Goal: Information Seeking & Learning: Learn about a topic

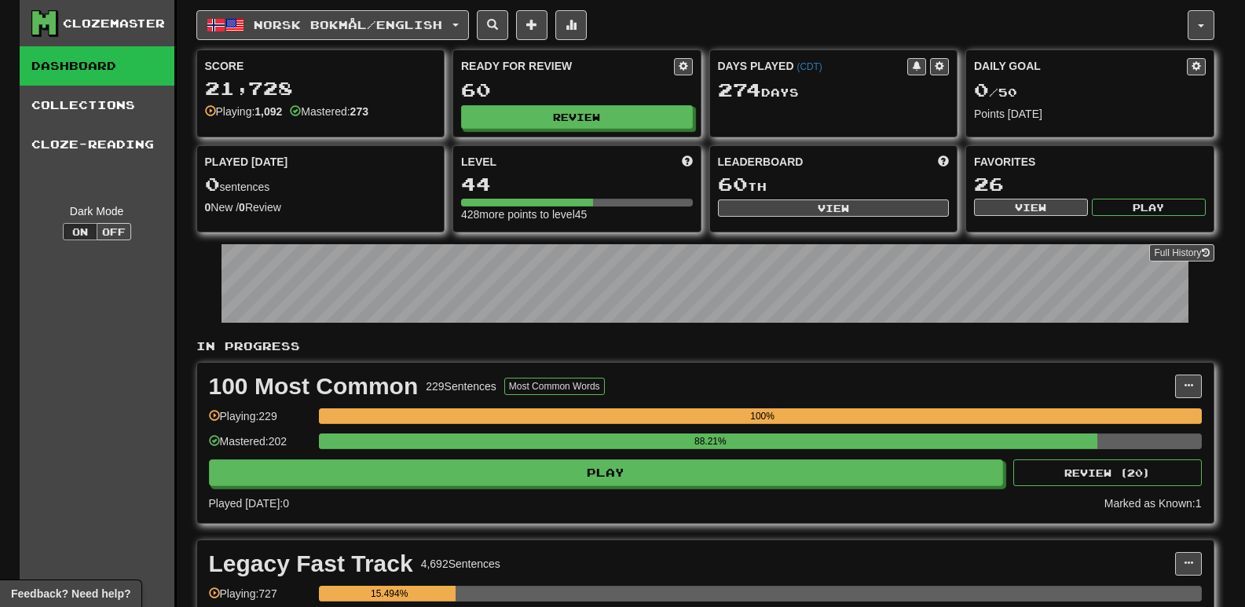
click at [471, 489] on div "100 Most Common 229 Sentences Most Common Words Manage Sentences Unpin from Das…" at bounding box center [705, 443] width 1017 height 160
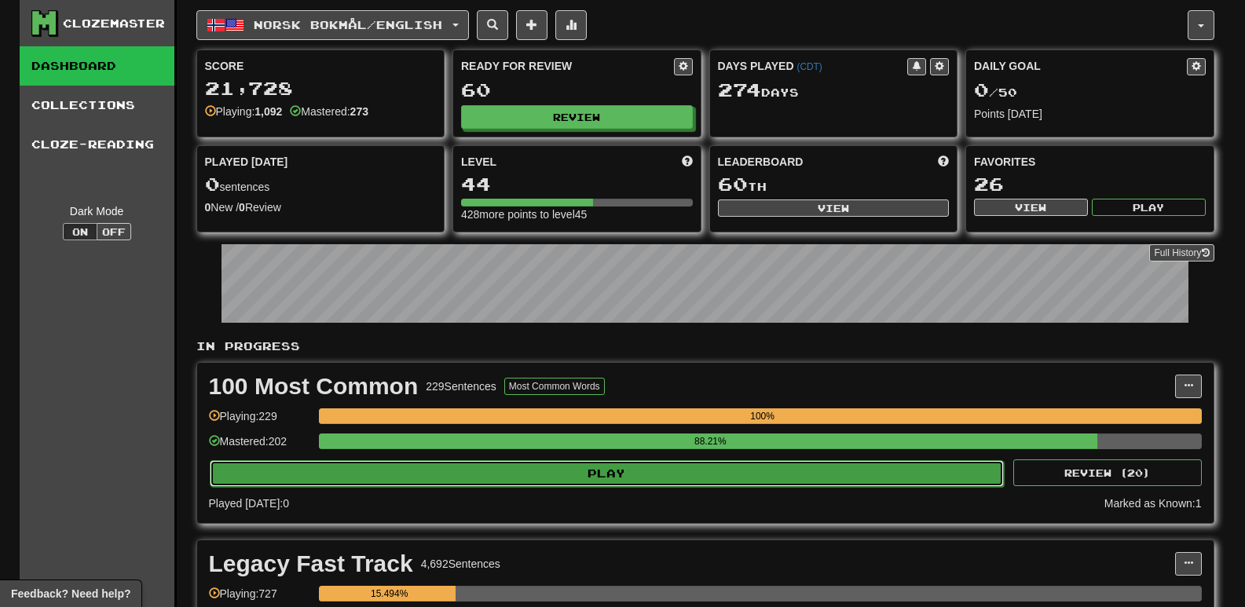
click at [471, 473] on button "Play" at bounding box center [607, 473] width 795 height 27
select select "**"
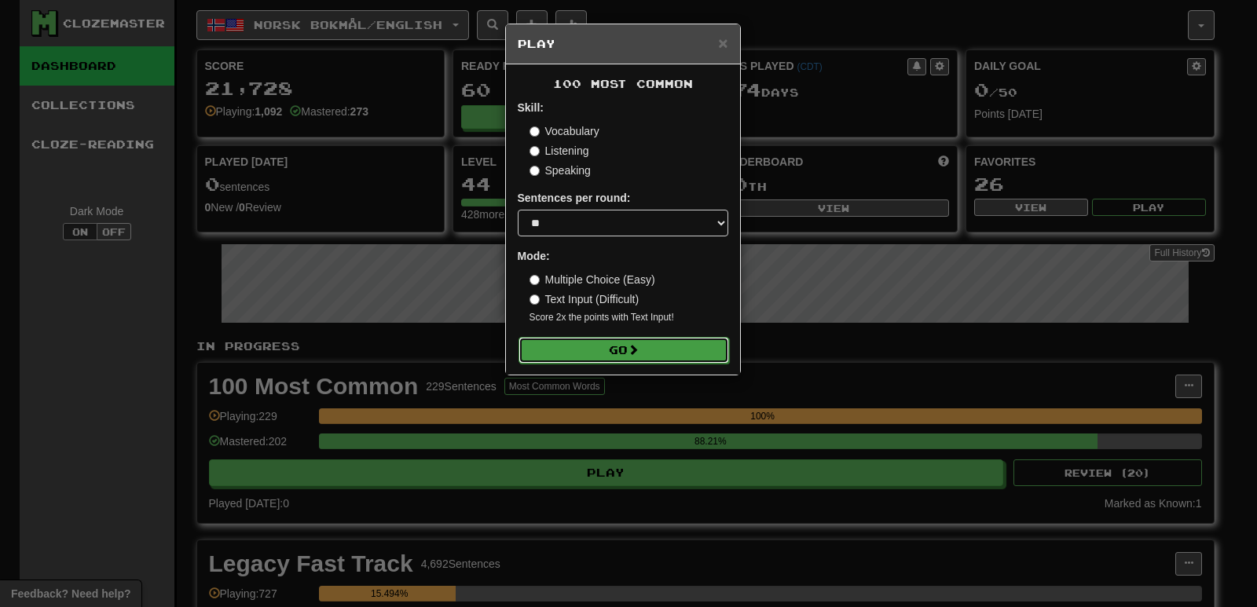
click at [601, 351] on button "Go" at bounding box center [623, 350] width 211 height 27
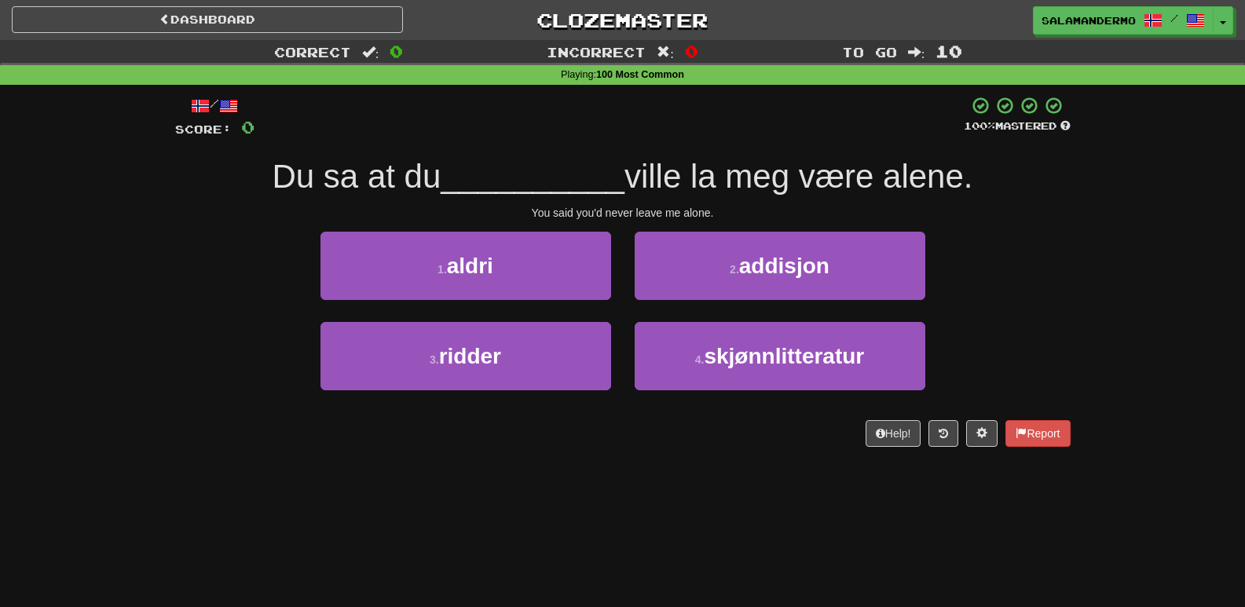
click at [680, 490] on div "Dashboard Clozemaster salamandermo / Toggle Dropdown Dashboard Leaderboard Acti…" at bounding box center [622, 303] width 1245 height 607
click at [518, 222] on div "/ Score: 0 100 % Mastered Du sa at du __________ ville la meg være alene. You s…" at bounding box center [623, 271] width 896 height 351
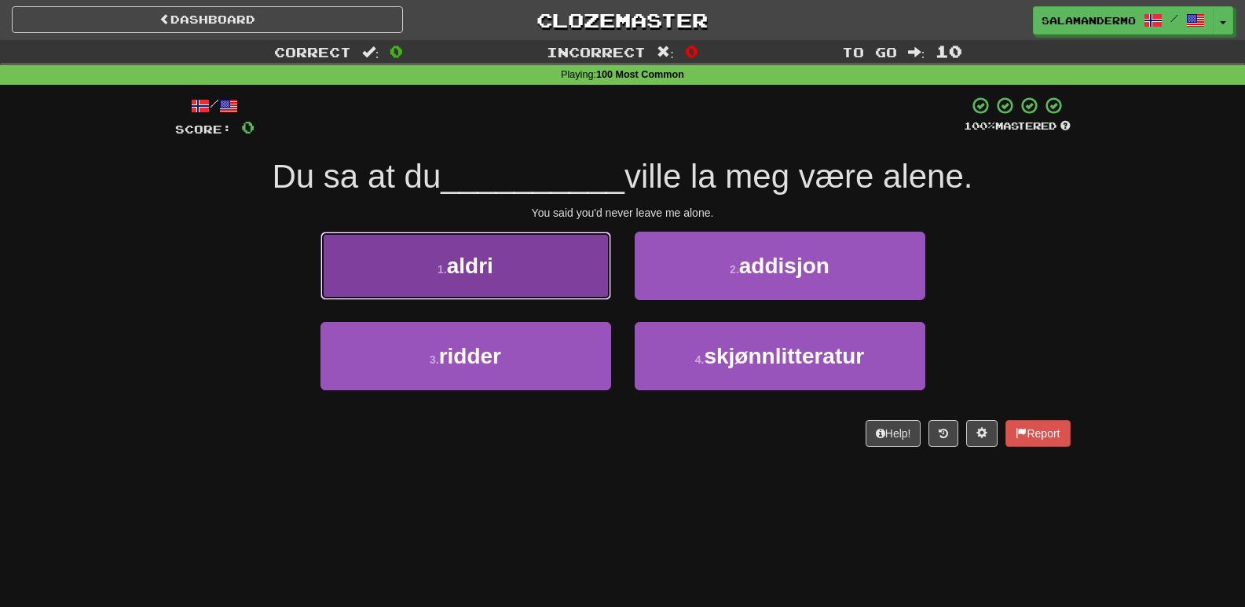
click at [535, 249] on button "1 . aldri" at bounding box center [466, 266] width 291 height 68
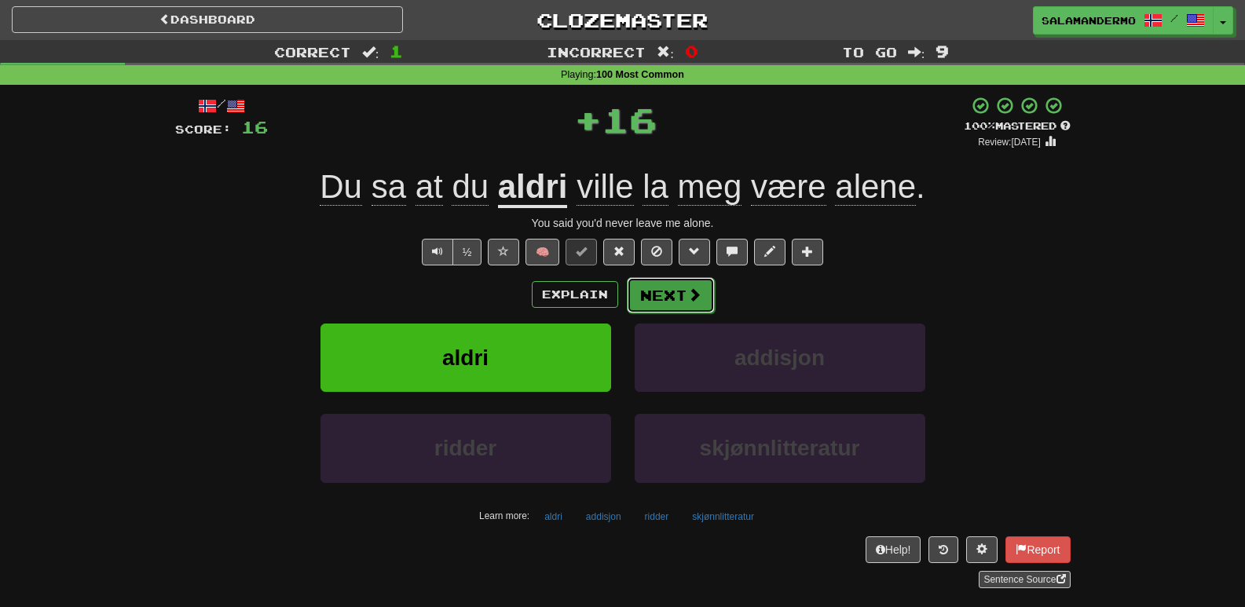
click at [680, 292] on button "Next" at bounding box center [671, 295] width 88 height 36
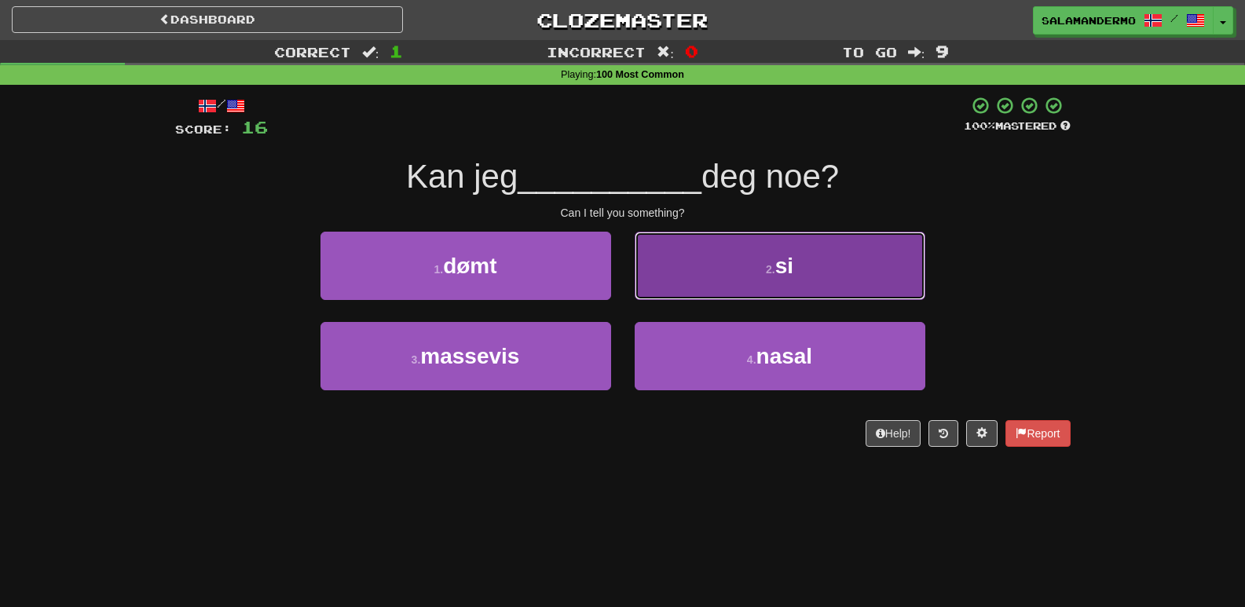
click at [680, 288] on button "2 . si" at bounding box center [780, 266] width 291 height 68
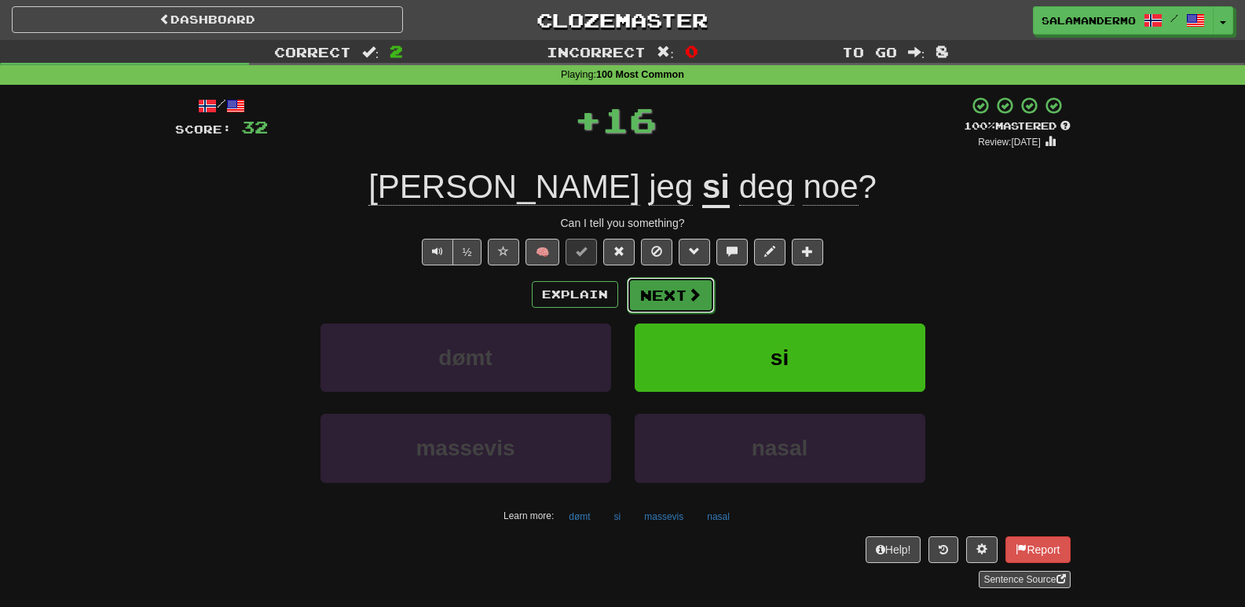
click at [683, 294] on button "Next" at bounding box center [671, 295] width 88 height 36
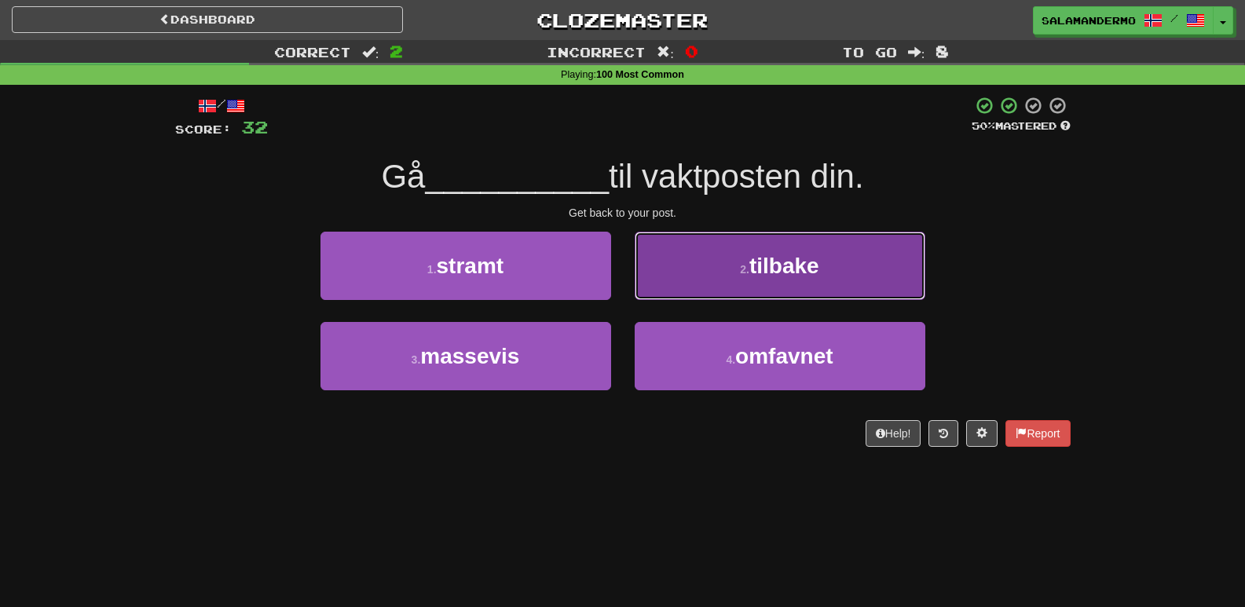
click at [732, 279] on button "2 . tilbake" at bounding box center [780, 266] width 291 height 68
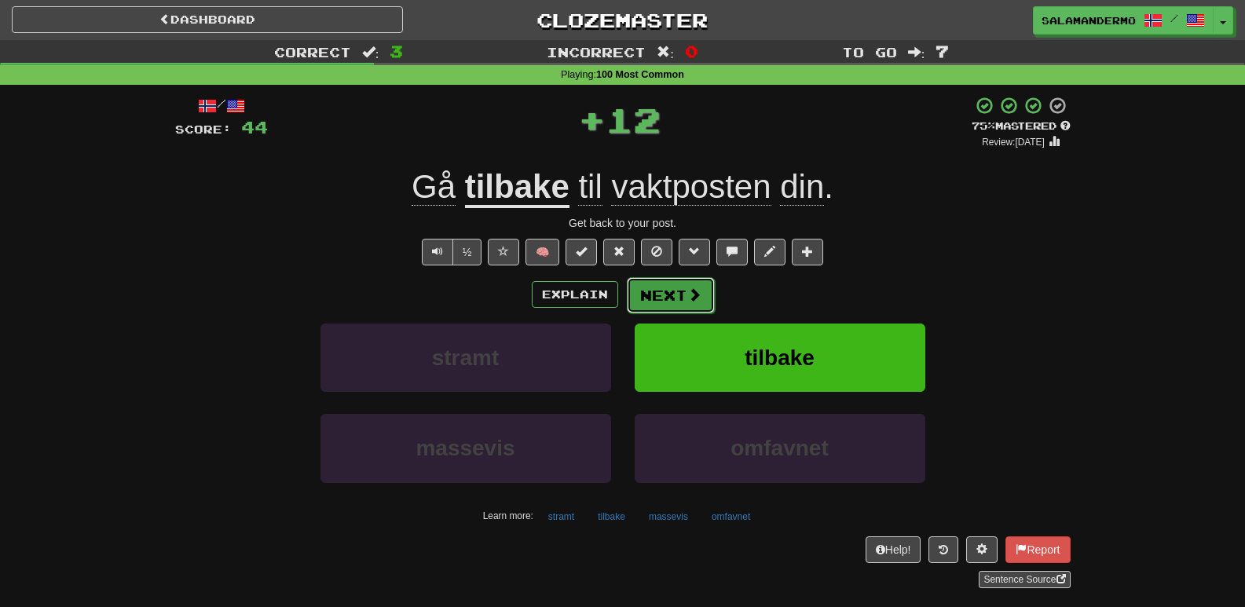
click at [687, 298] on span at bounding box center [694, 295] width 14 height 14
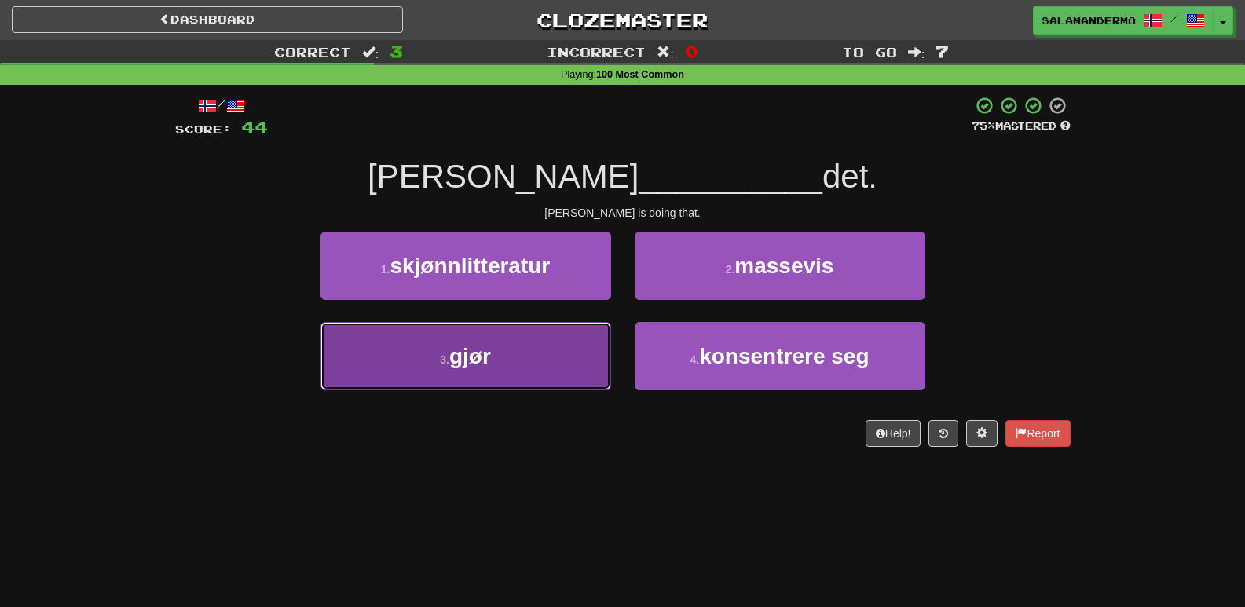
click at [569, 348] on button "3 . gjør" at bounding box center [466, 356] width 291 height 68
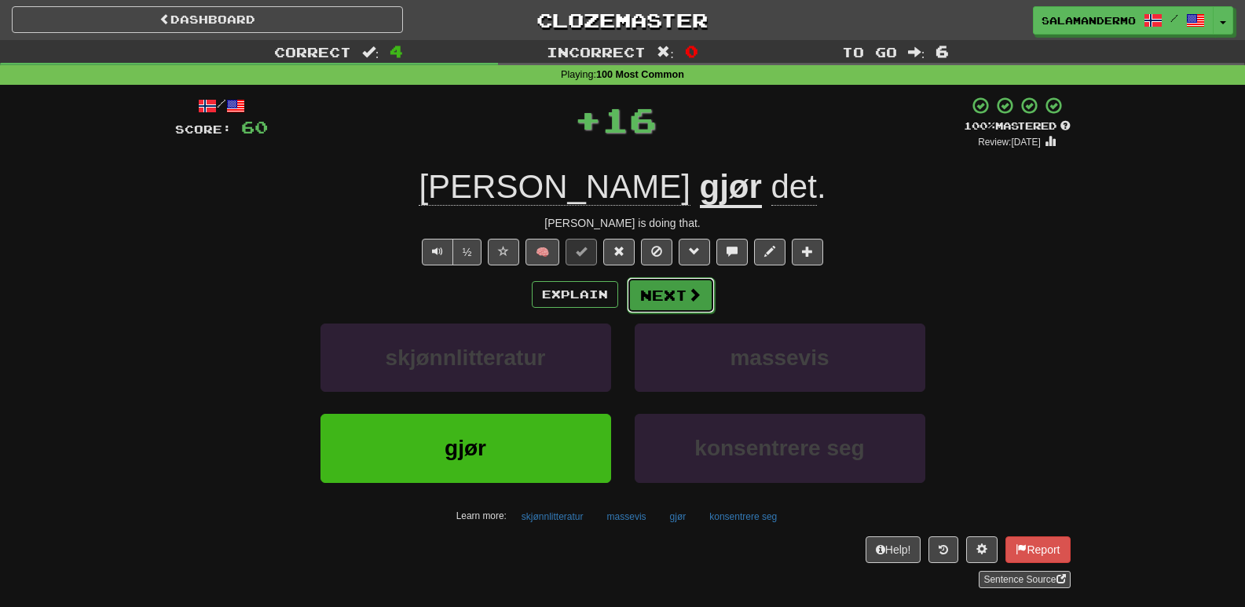
click at [653, 300] on button "Next" at bounding box center [671, 295] width 88 height 36
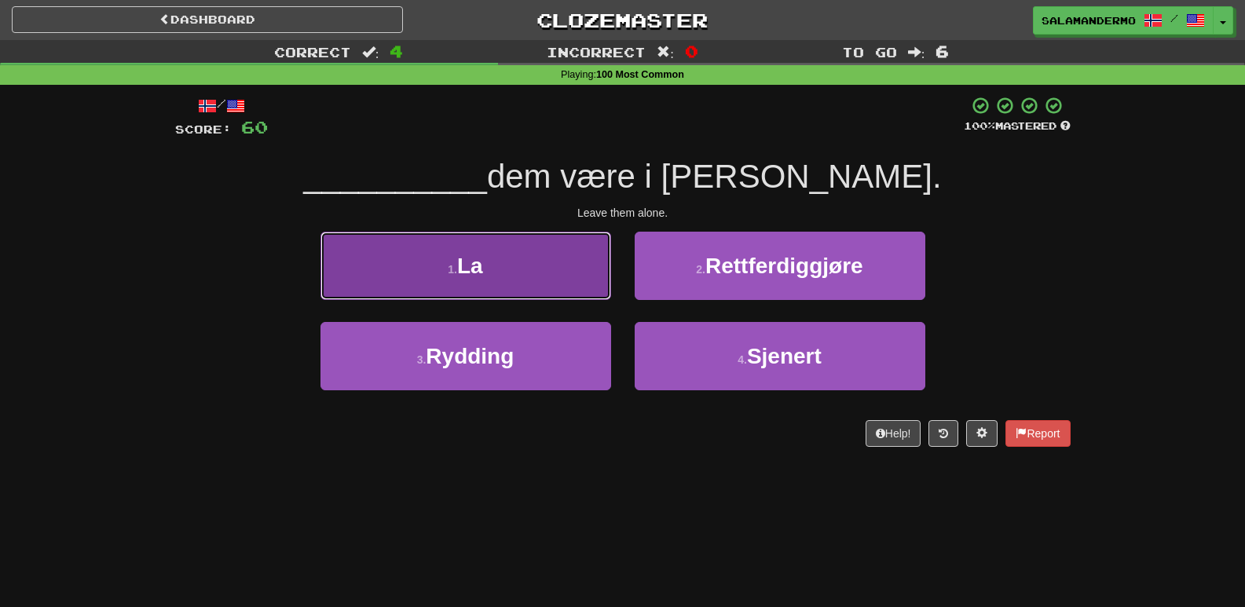
click at [563, 275] on button "1 . La" at bounding box center [466, 266] width 291 height 68
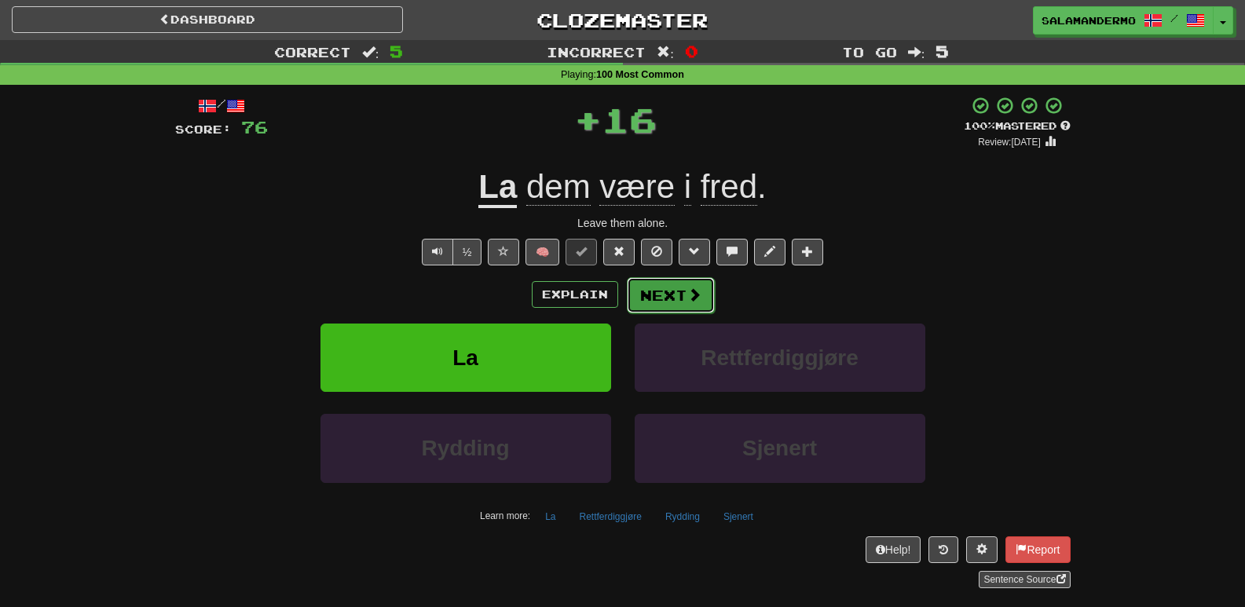
click at [671, 295] on button "Next" at bounding box center [671, 295] width 88 height 36
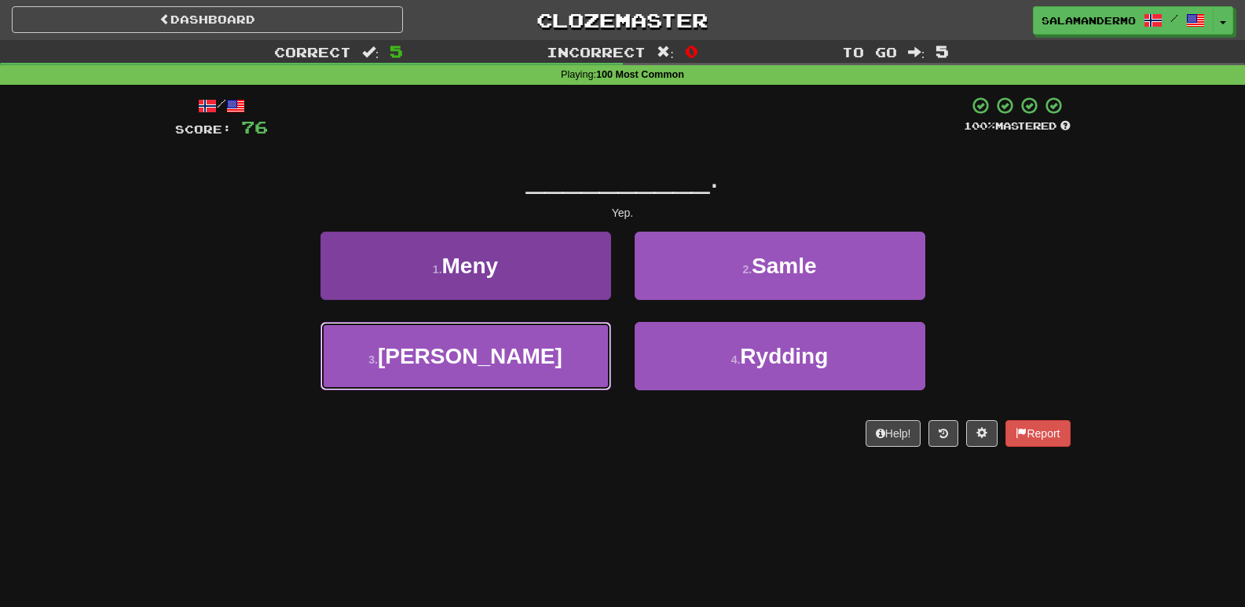
click at [564, 353] on button "3 . Ja" at bounding box center [466, 356] width 291 height 68
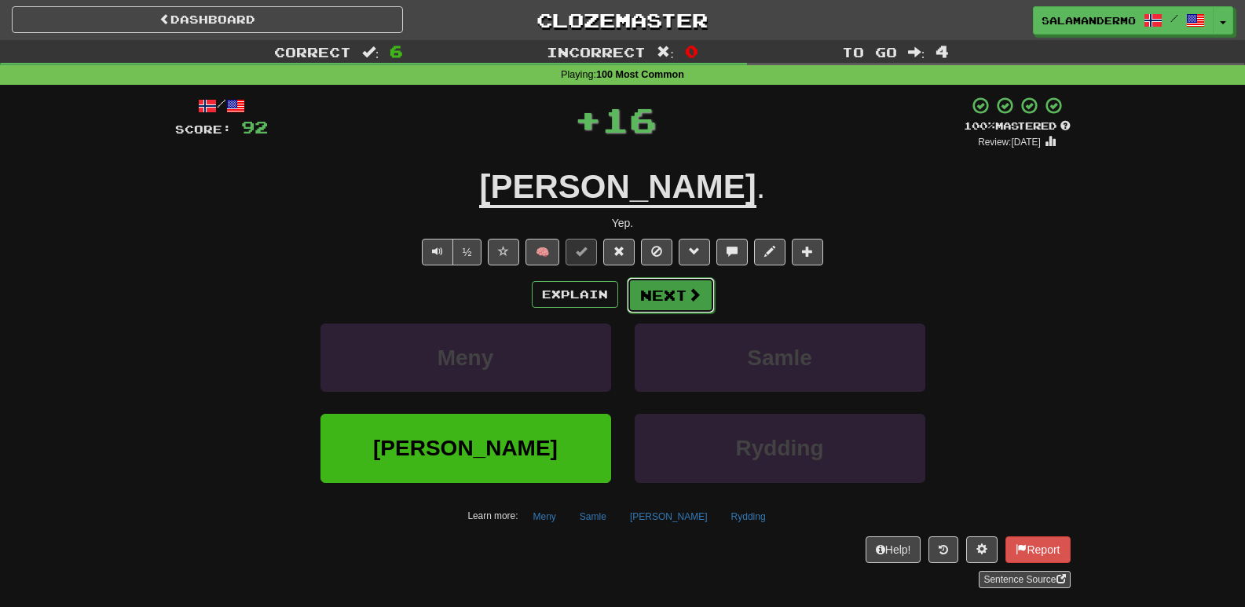
click at [651, 295] on button "Next" at bounding box center [671, 295] width 88 height 36
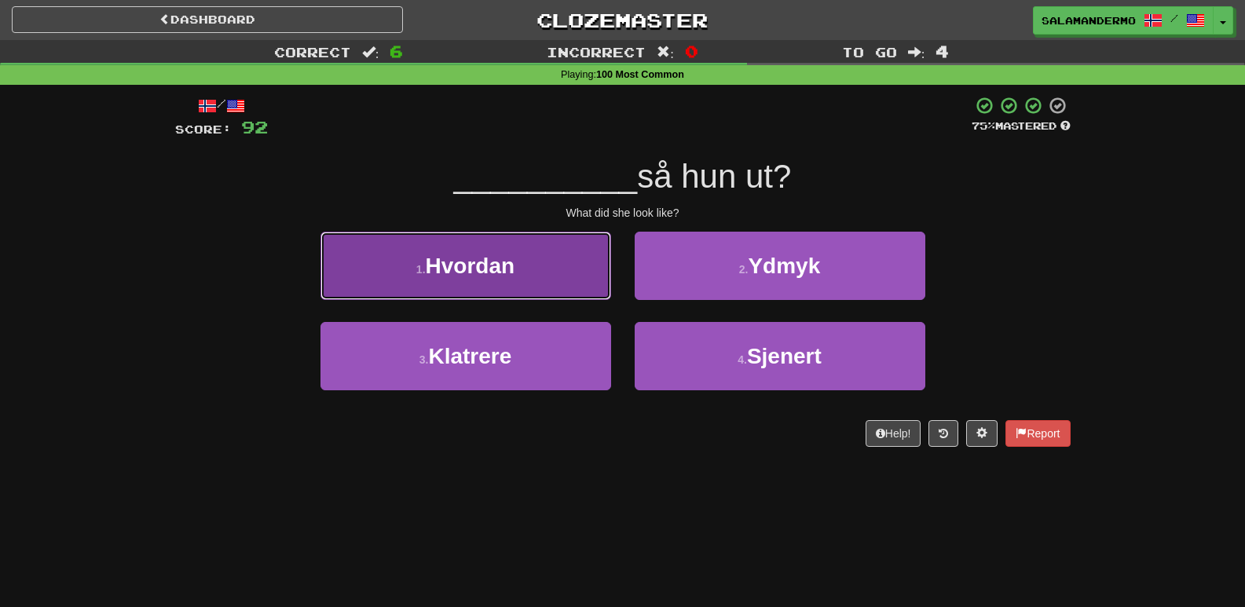
click at [579, 284] on button "1 . Hvordan" at bounding box center [466, 266] width 291 height 68
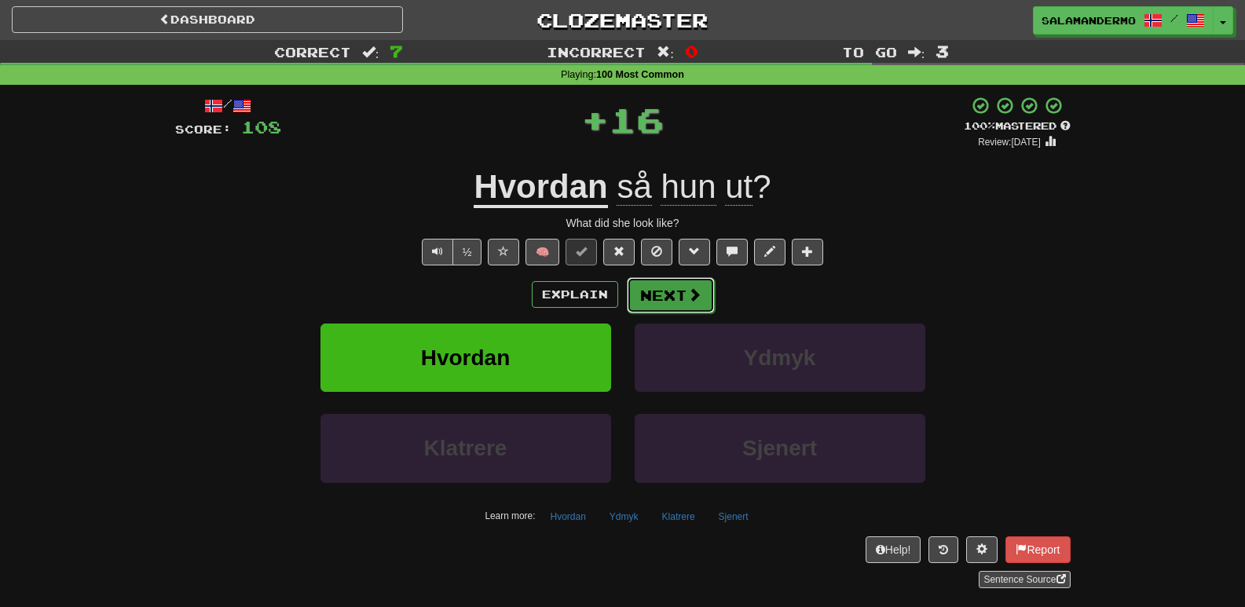
click at [663, 295] on button "Next" at bounding box center [671, 295] width 88 height 36
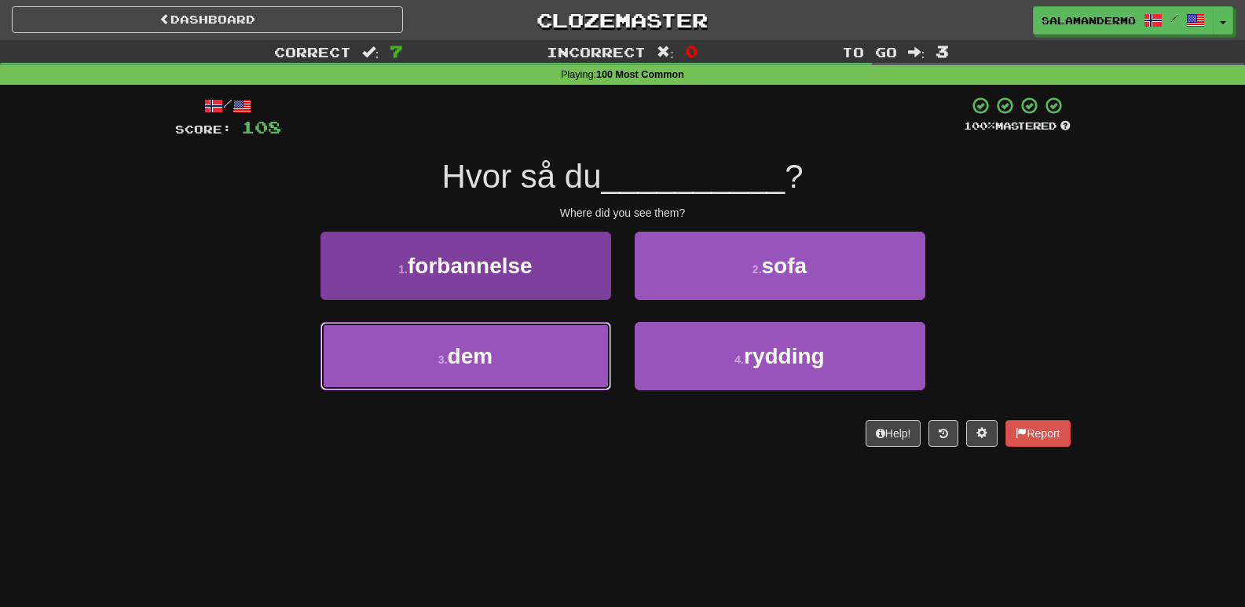
drag, startPoint x: 560, startPoint y: 353, endPoint x: 584, endPoint y: 343, distance: 25.4
click at [559, 353] on button "3 . dem" at bounding box center [466, 356] width 291 height 68
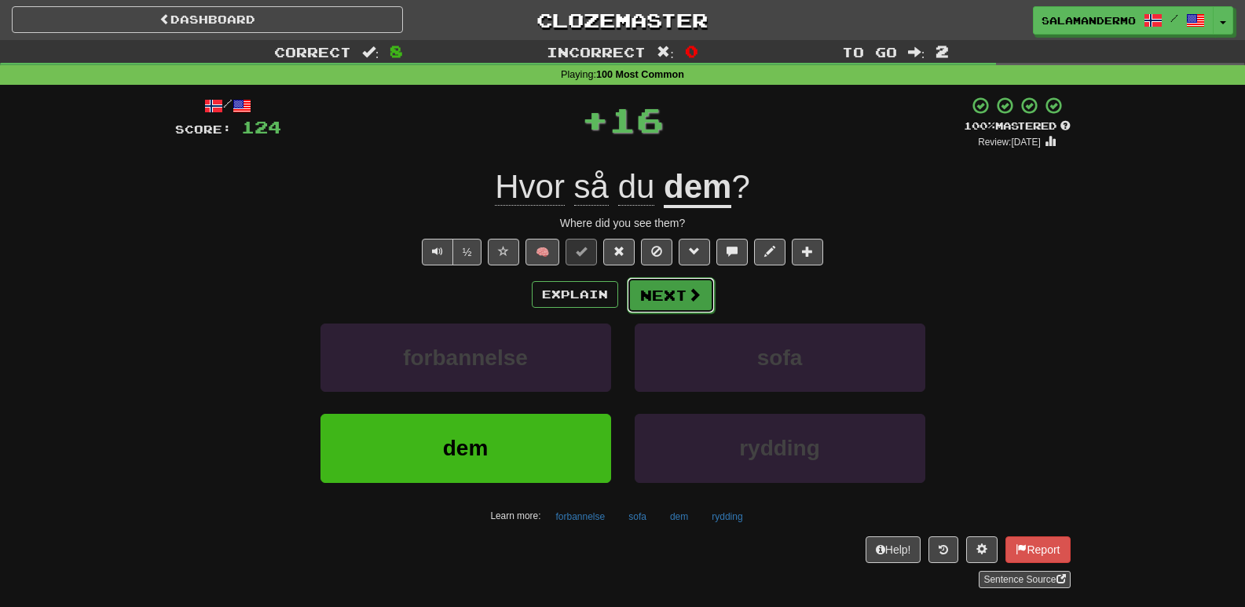
click at [655, 299] on button "Next" at bounding box center [671, 295] width 88 height 36
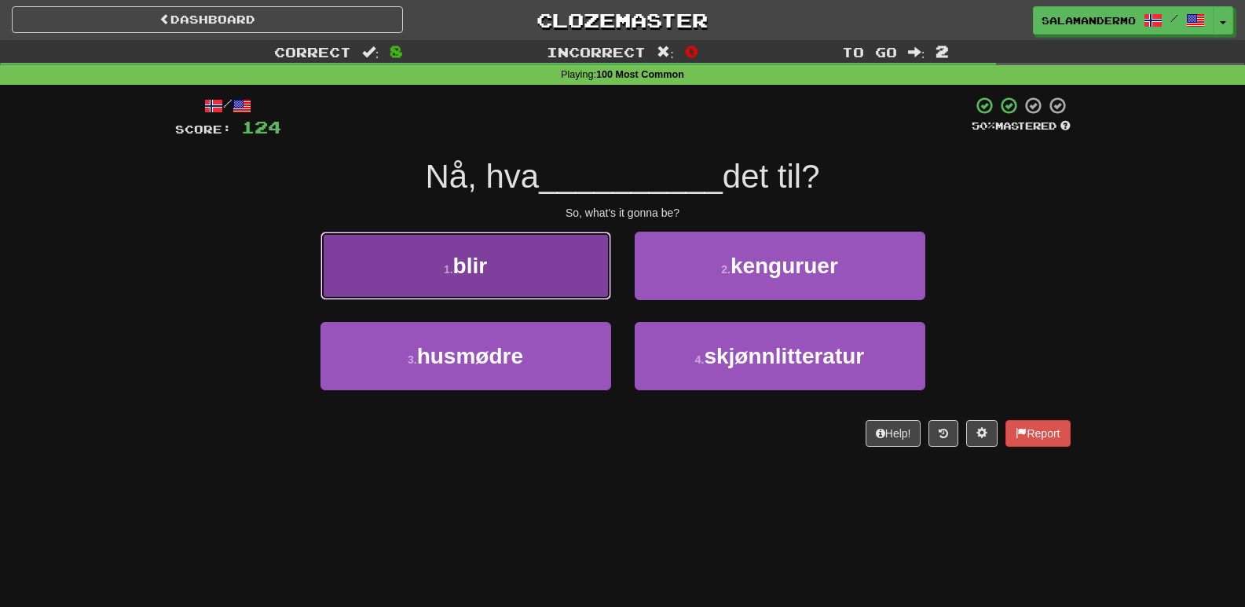
click at [569, 285] on button "1 . blir" at bounding box center [466, 266] width 291 height 68
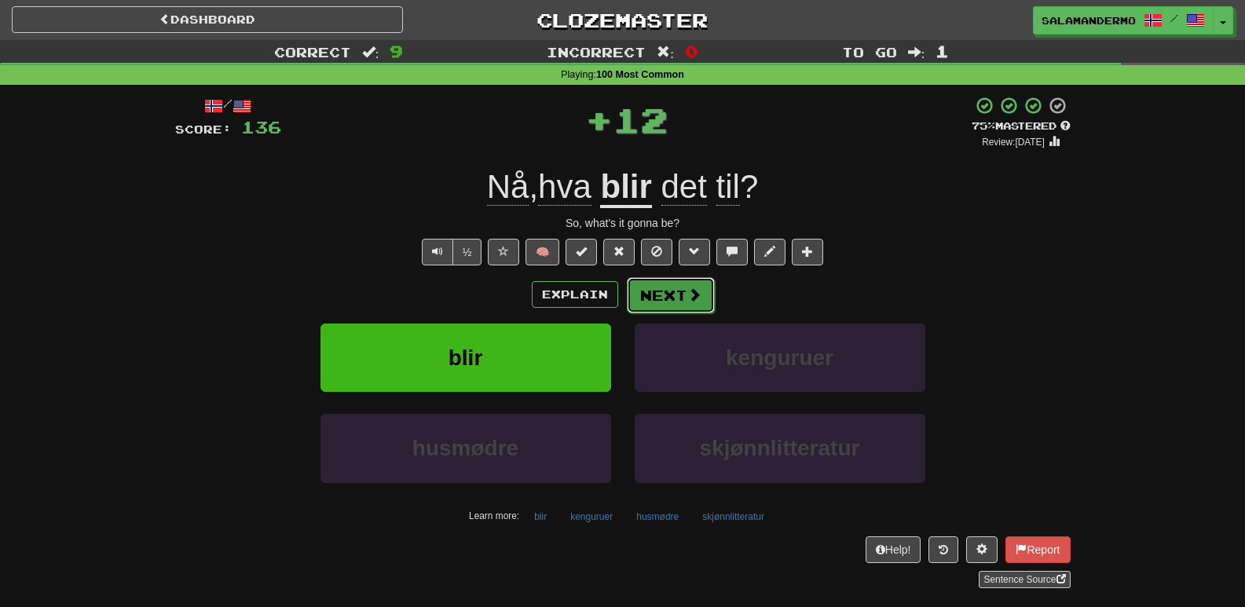
click at [654, 303] on button "Next" at bounding box center [671, 295] width 88 height 36
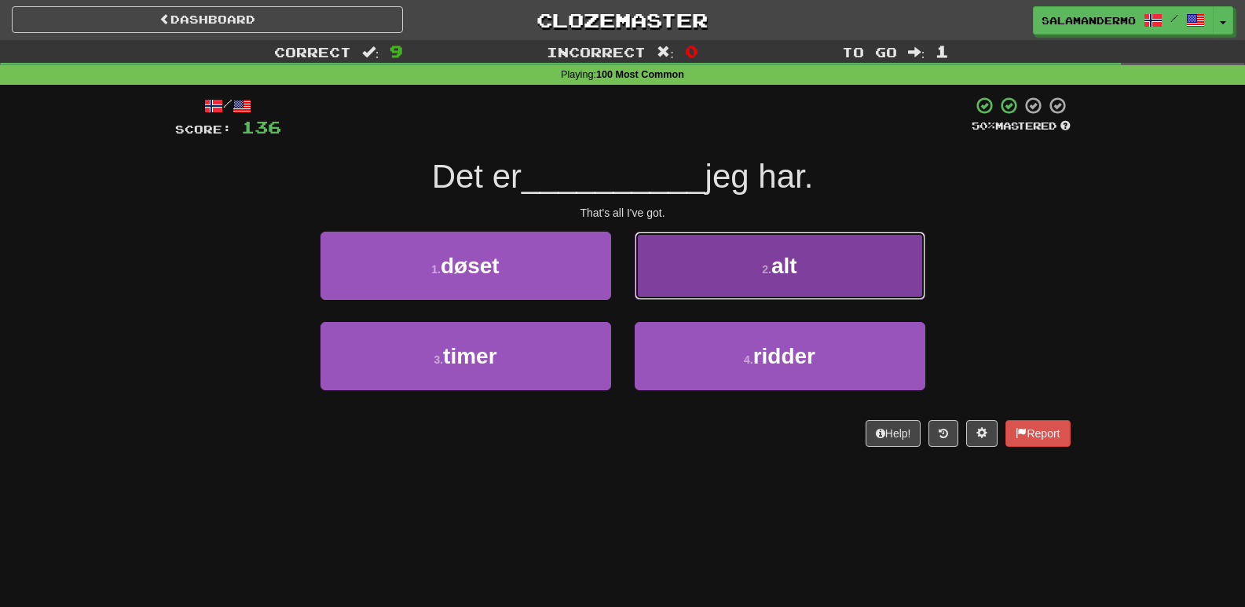
click at [680, 282] on button "2 . alt" at bounding box center [780, 266] width 291 height 68
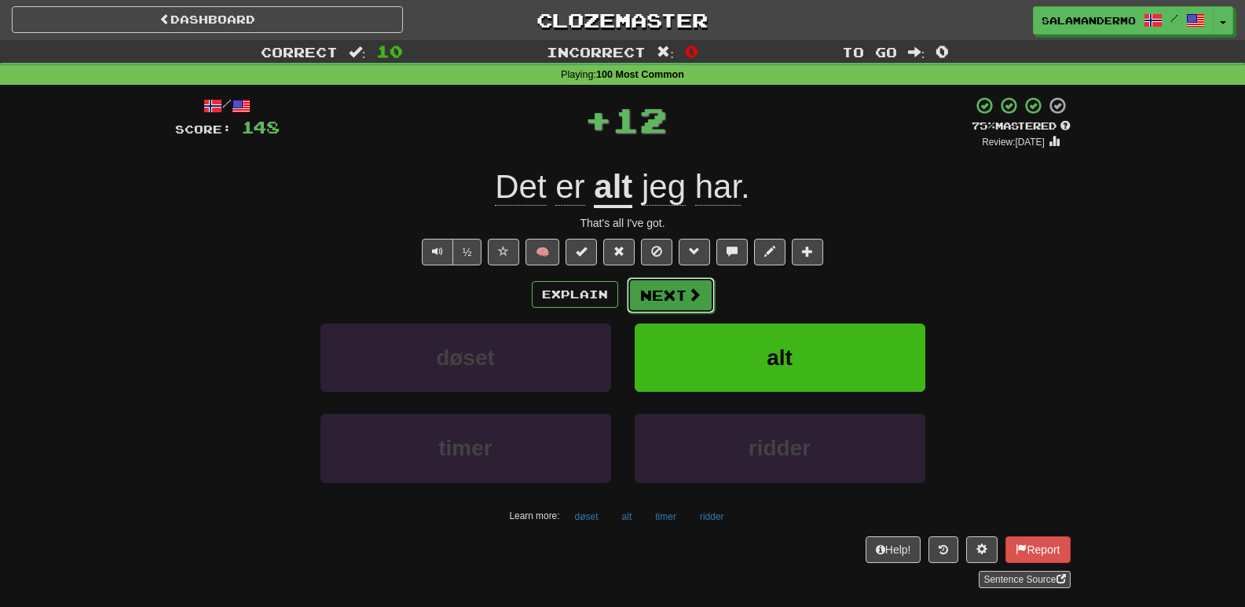
click at [665, 295] on button "Next" at bounding box center [671, 295] width 88 height 36
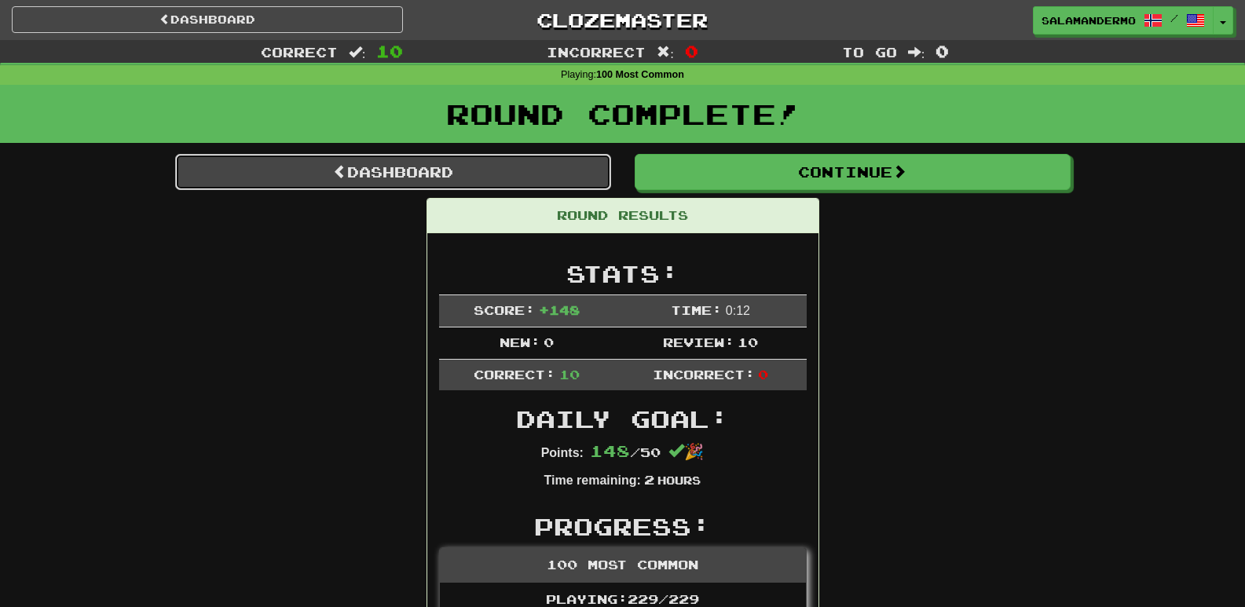
click at [429, 176] on link "Dashboard" at bounding box center [393, 172] width 436 height 36
